Goal: Transaction & Acquisition: Purchase product/service

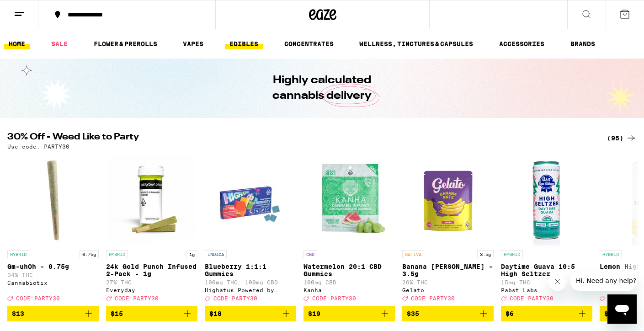
click at [239, 45] on link "EDIBLES" at bounding box center [244, 43] width 38 height 11
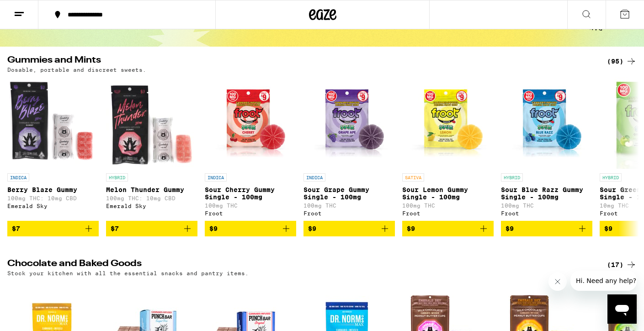
scroll to position [77, 0]
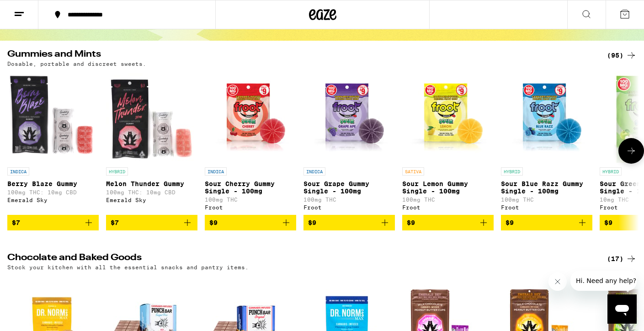
click at [632, 156] on icon at bounding box center [631, 150] width 11 height 11
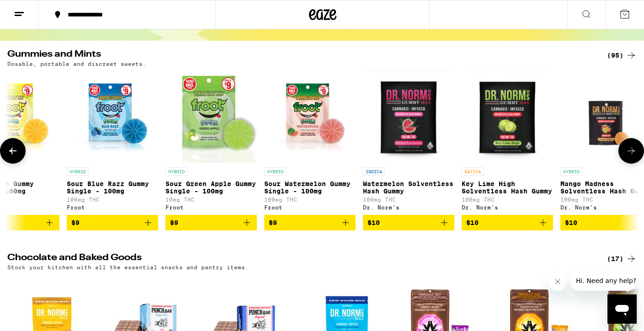
scroll to position [0, 530]
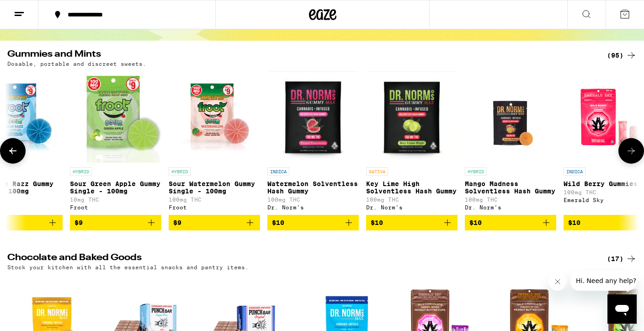
click at [632, 156] on icon at bounding box center [631, 150] width 11 height 11
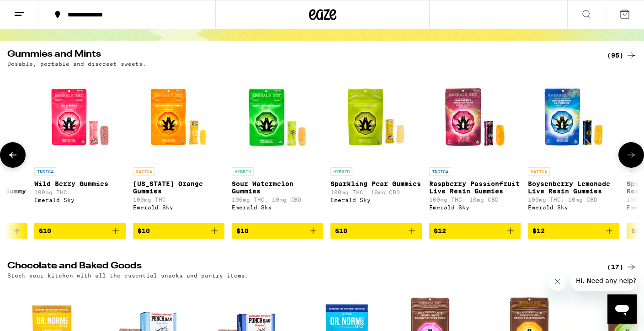
scroll to position [0, 1060]
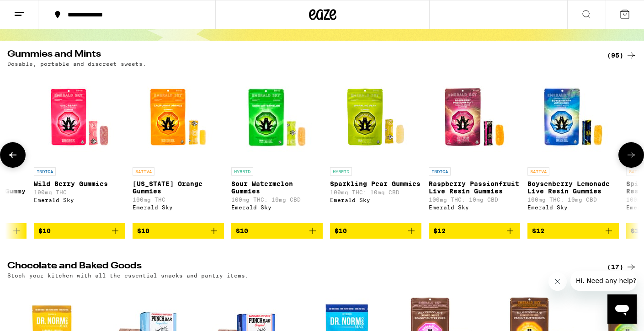
click at [632, 157] on icon at bounding box center [631, 155] width 11 height 11
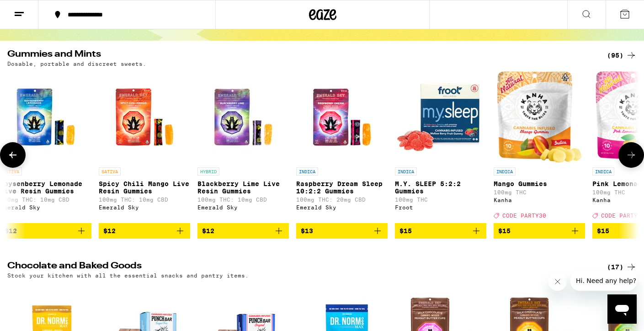
scroll to position [0, 1590]
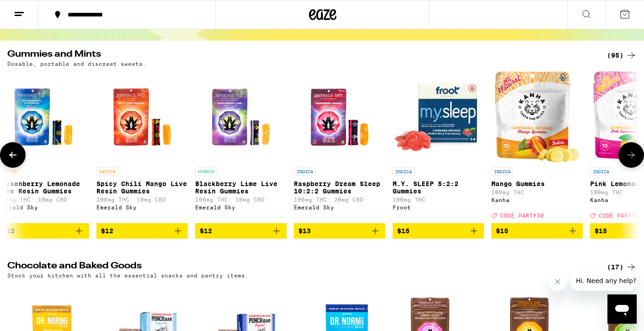
click at [632, 157] on icon at bounding box center [631, 155] width 11 height 11
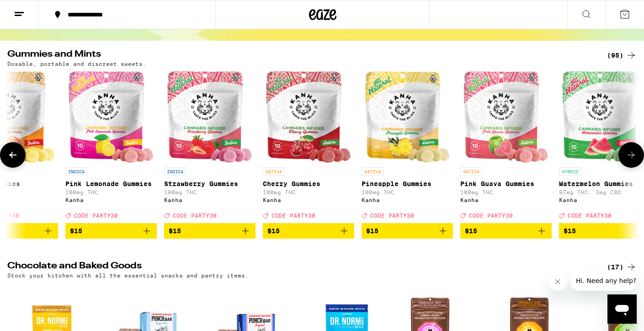
scroll to position [0, 2120]
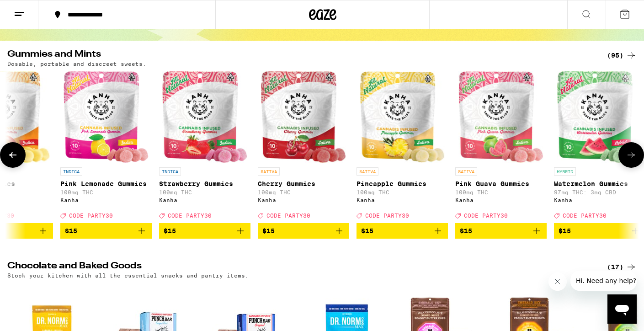
click at [632, 157] on icon at bounding box center [631, 155] width 11 height 11
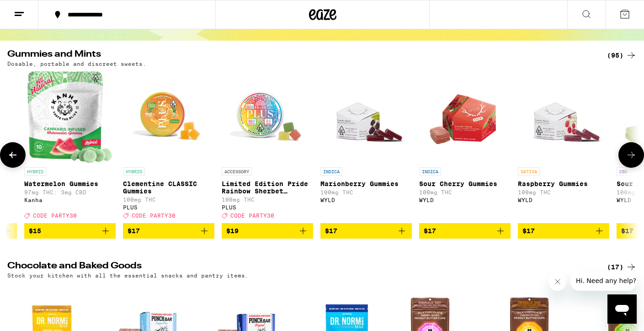
click at [632, 157] on icon at bounding box center [631, 155] width 11 height 11
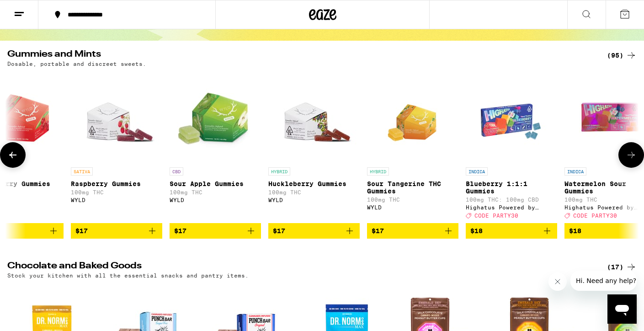
scroll to position [0, 3179]
